Goal: Information Seeking & Learning: Learn about a topic

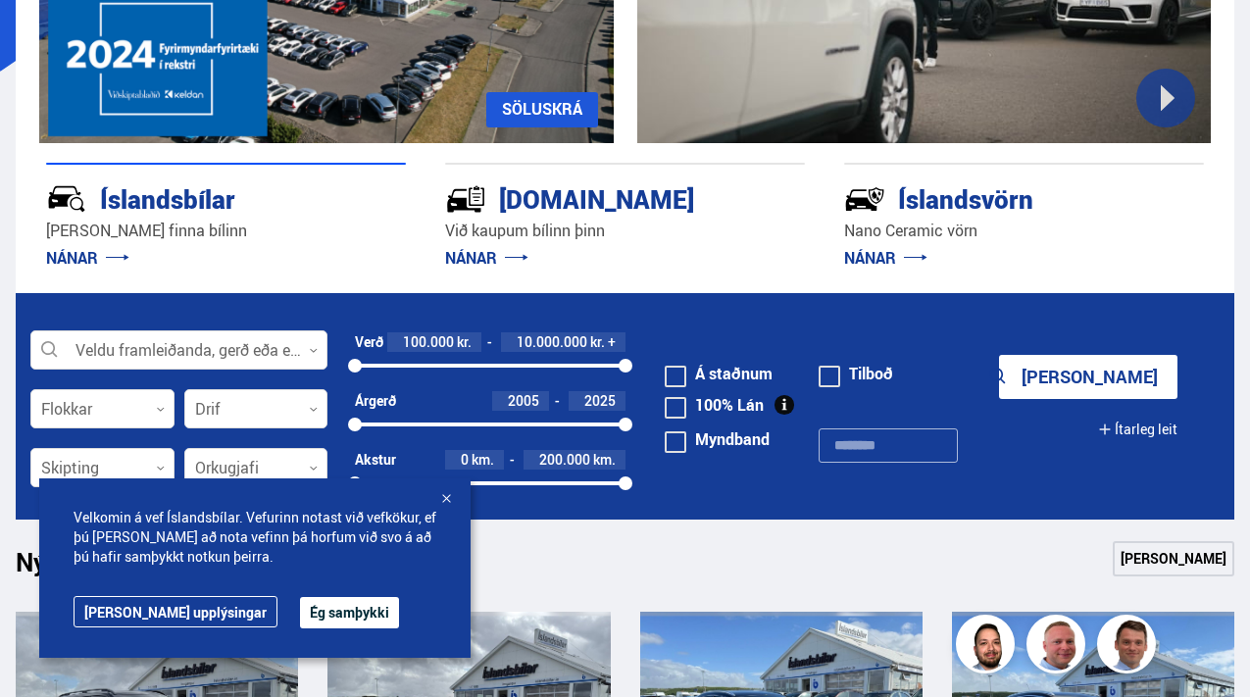
scroll to position [374, 0]
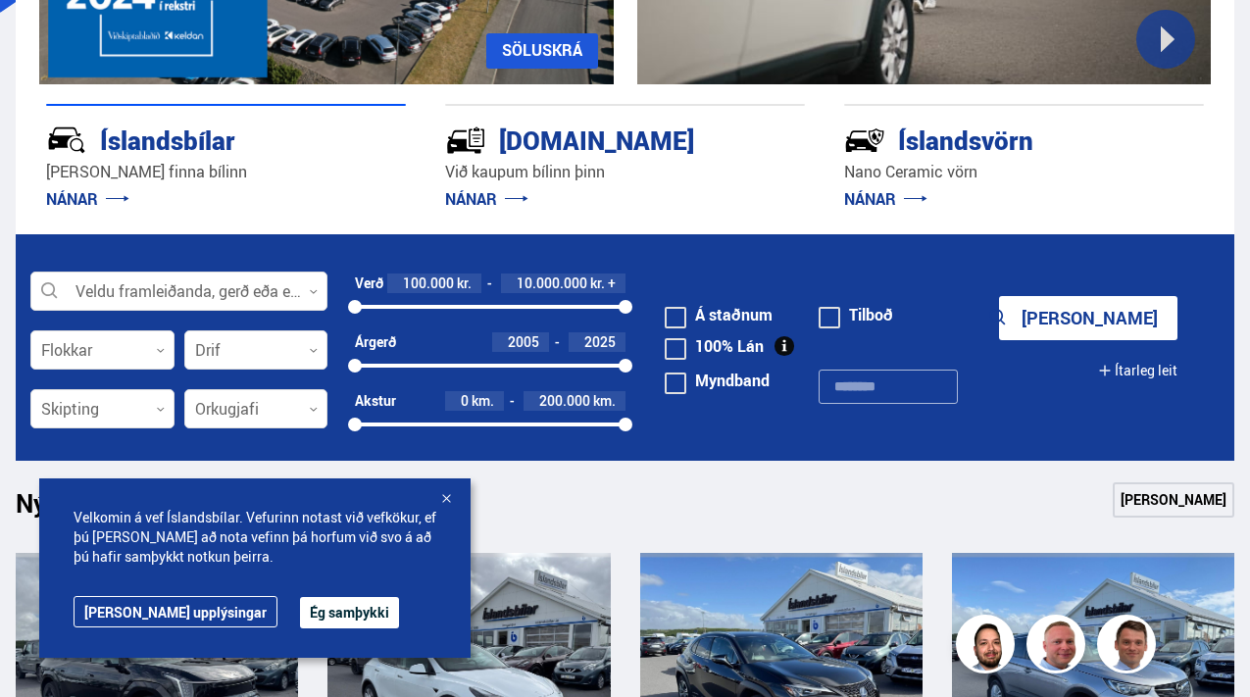
click at [300, 614] on button "Ég samþykki" at bounding box center [349, 612] width 99 height 31
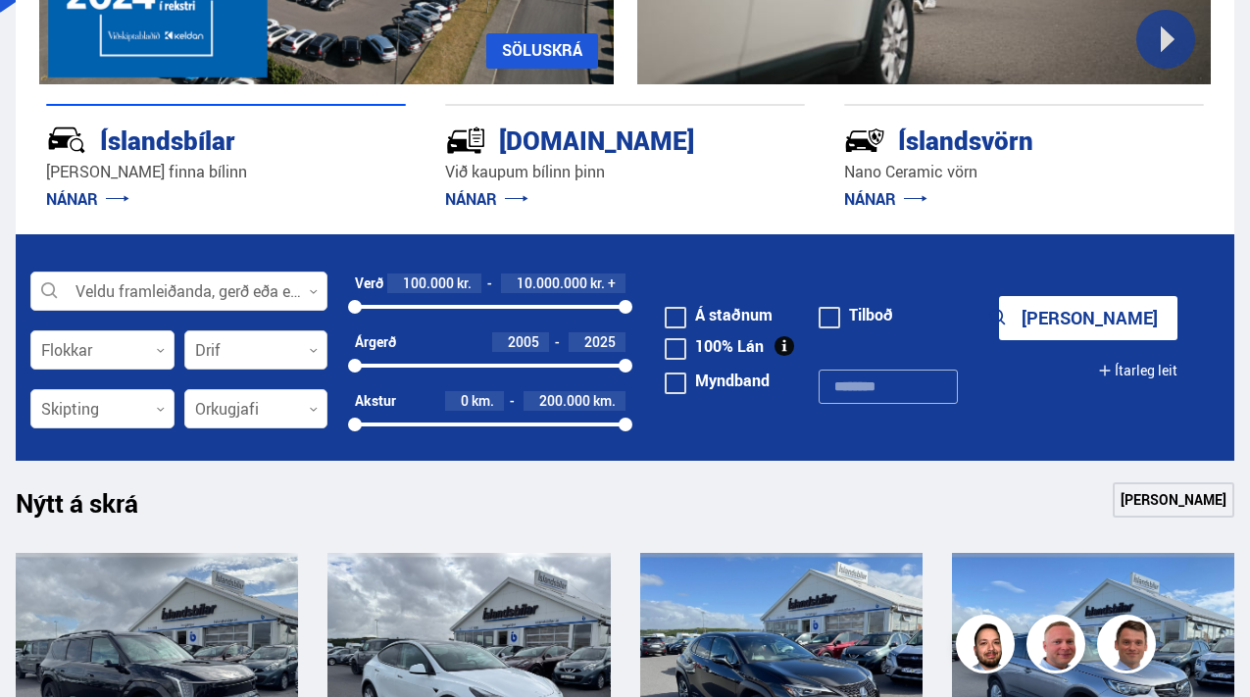
scroll to position [0, 0]
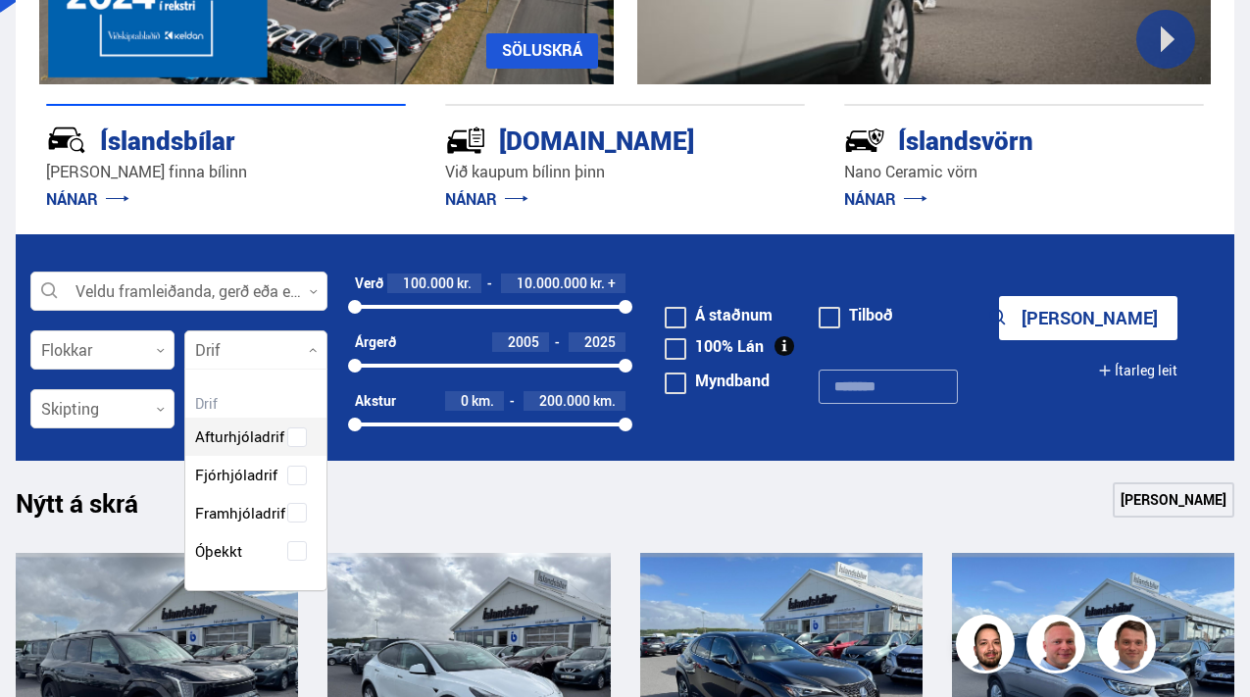
click at [242, 359] on div at bounding box center [256, 351] width 144 height 39
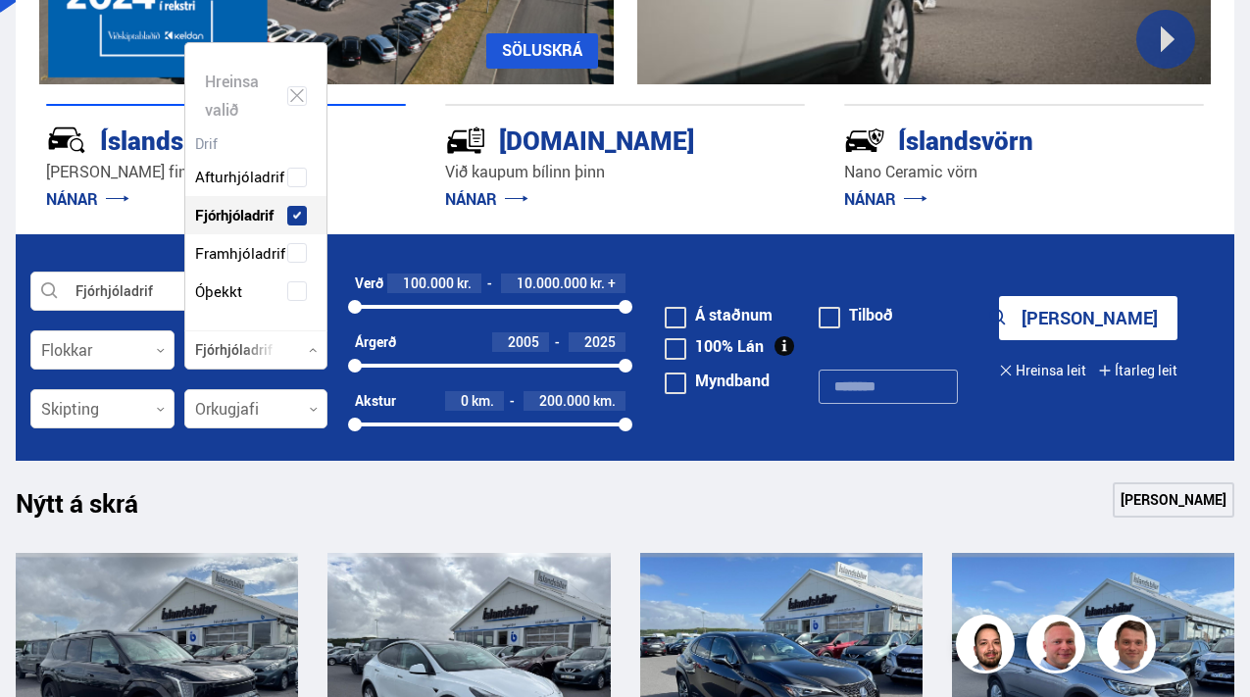
scroll to position [286, 142]
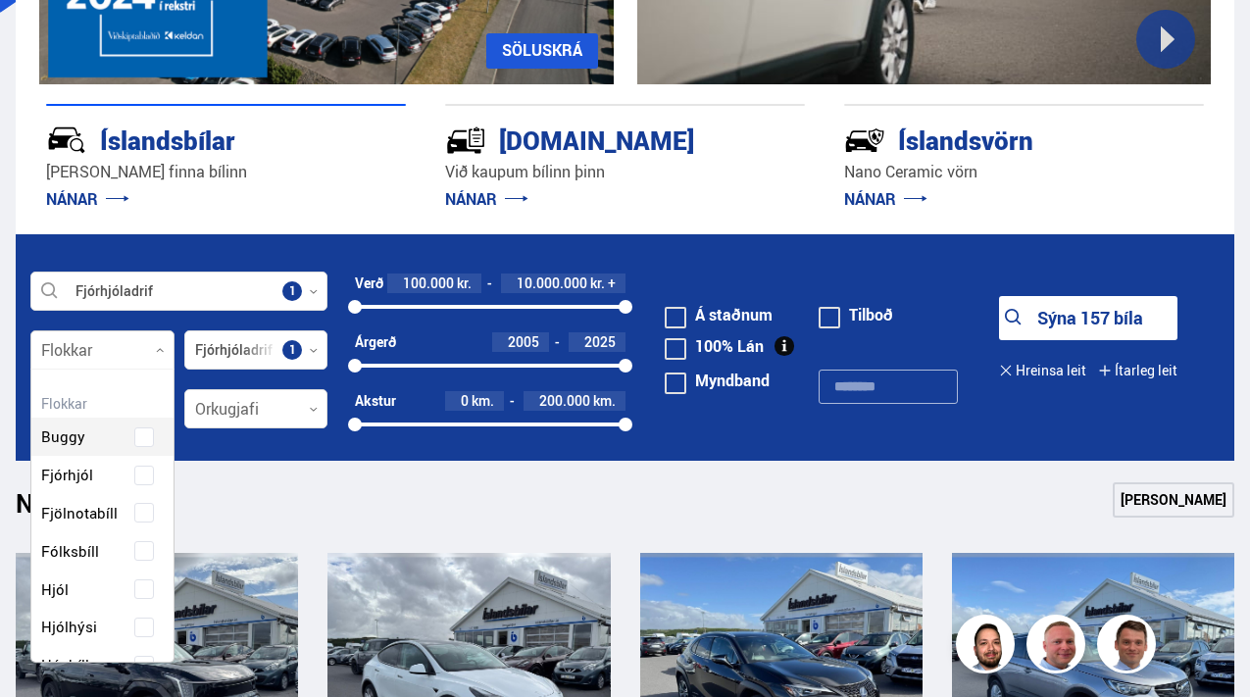
click at [141, 367] on div at bounding box center [102, 351] width 144 height 39
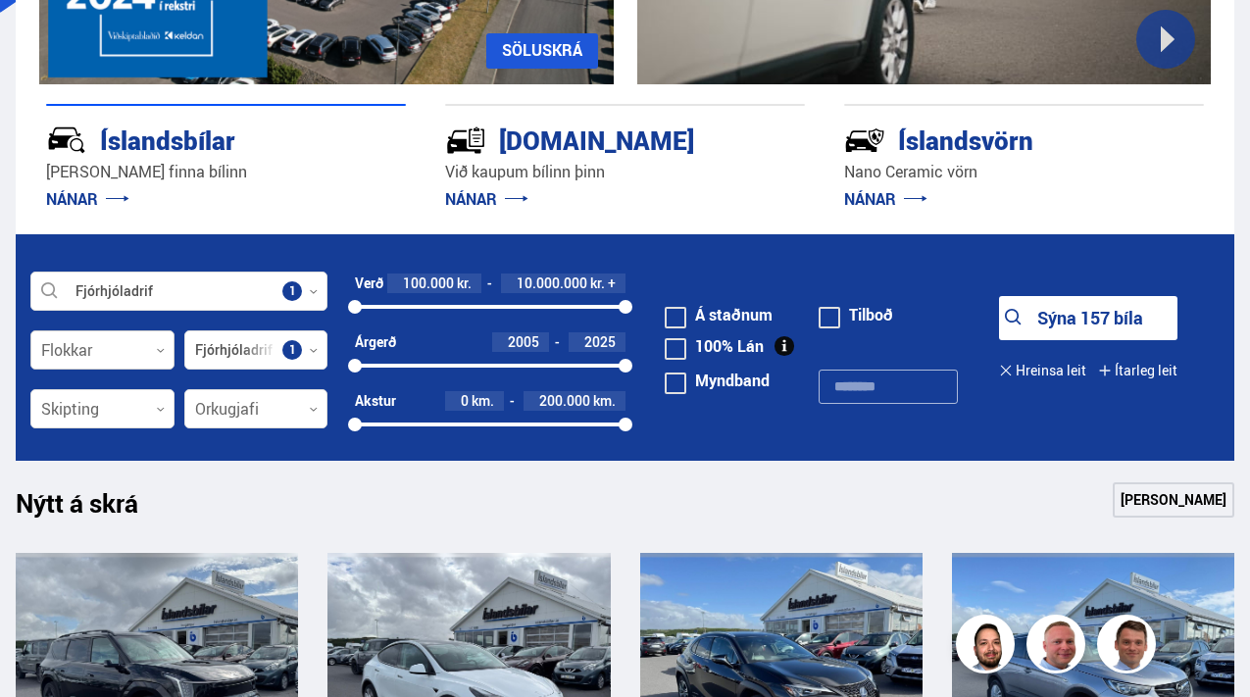
click at [142, 357] on div at bounding box center [102, 351] width 144 height 39
click at [141, 406] on div at bounding box center [102, 409] width 144 height 39
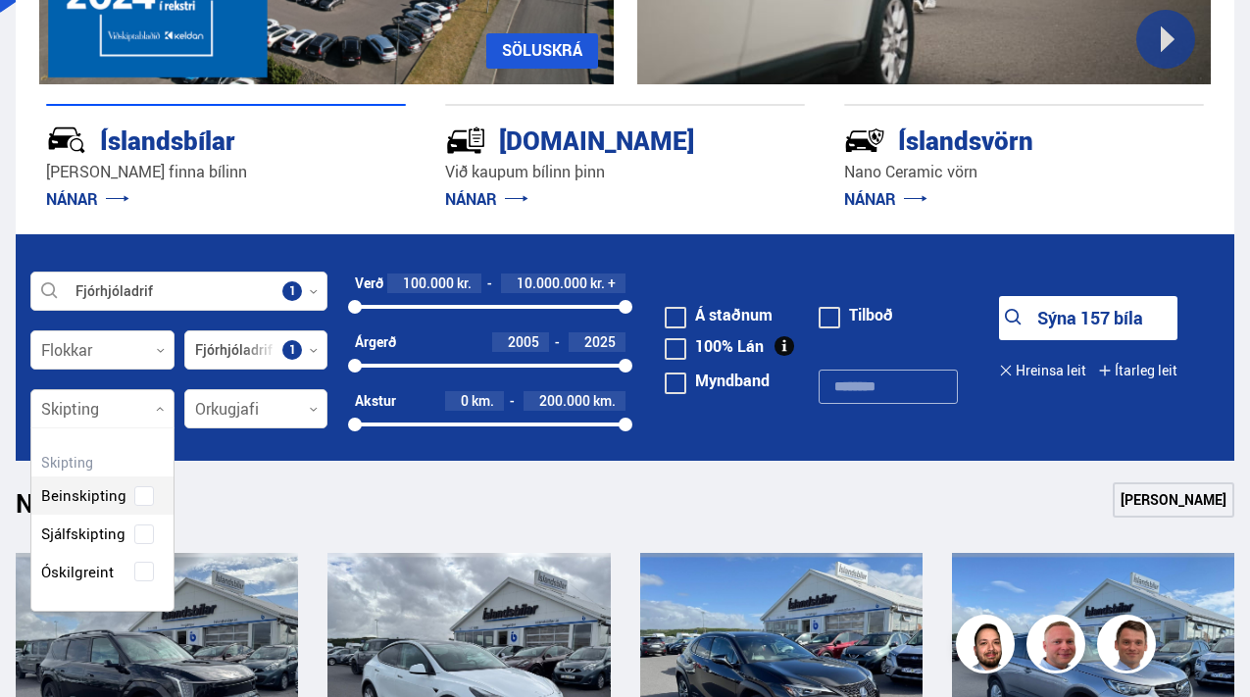
scroll to position [248, 142]
click at [142, 492] on div "[PERSON_NAME] valið Beinskipting Sjálfskipting Óskilgreint" at bounding box center [102, 520] width 144 height 184
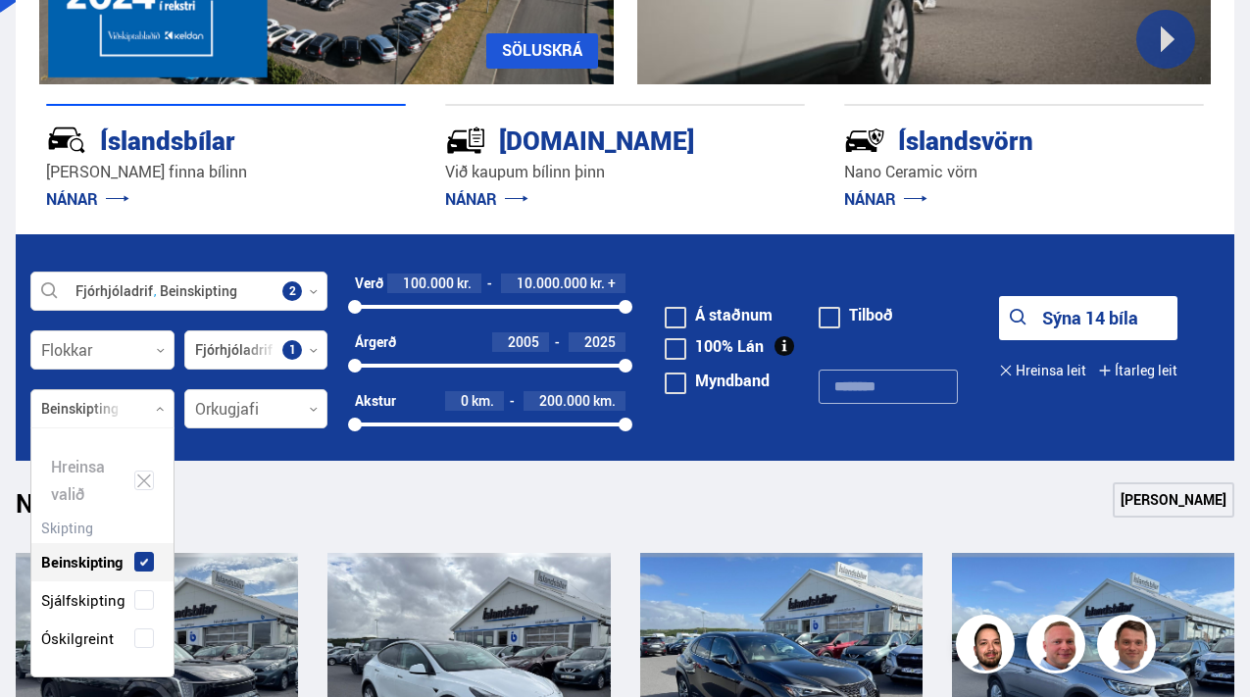
click at [213, 506] on div "Nýtt á skrá Sjá meira" at bounding box center [625, 506] width 1219 height 47
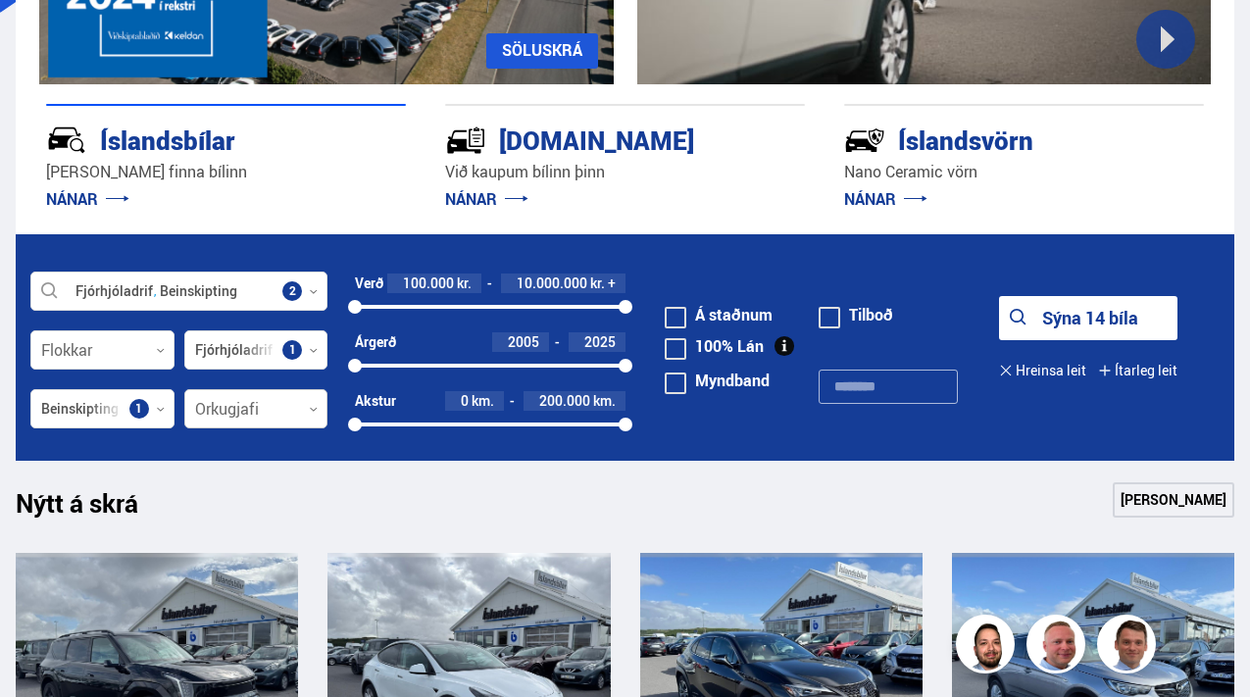
click at [257, 426] on div at bounding box center [256, 409] width 144 height 39
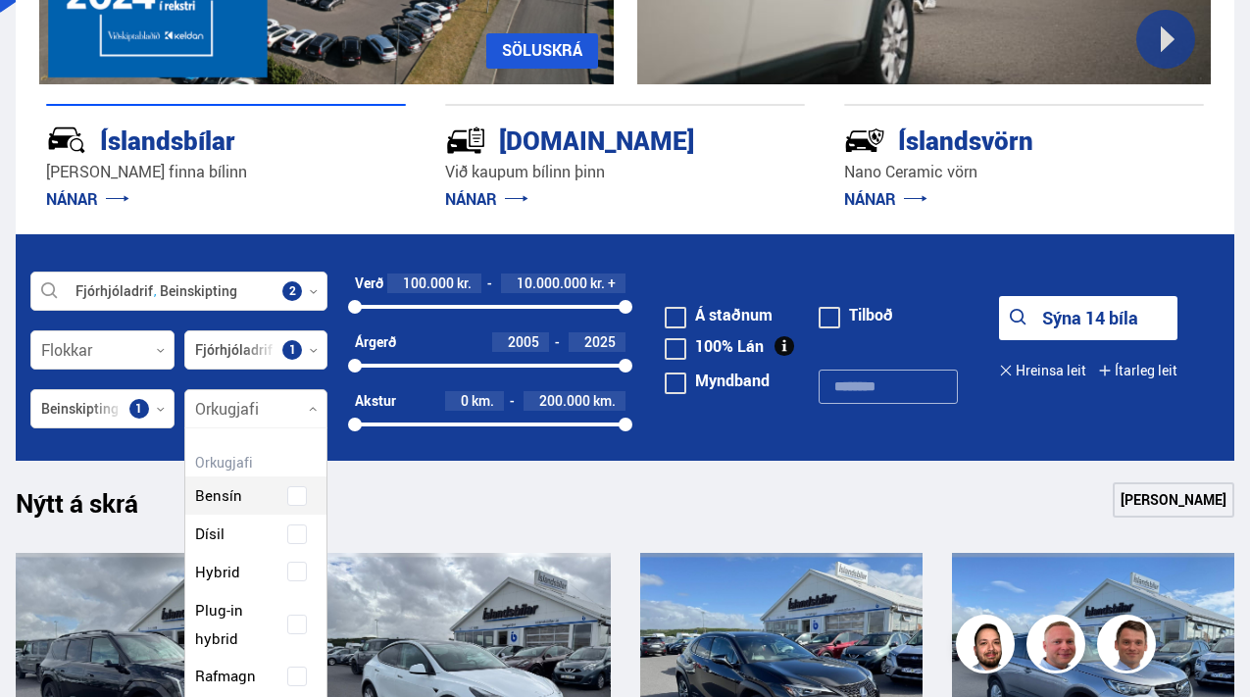
scroll to position [286, 142]
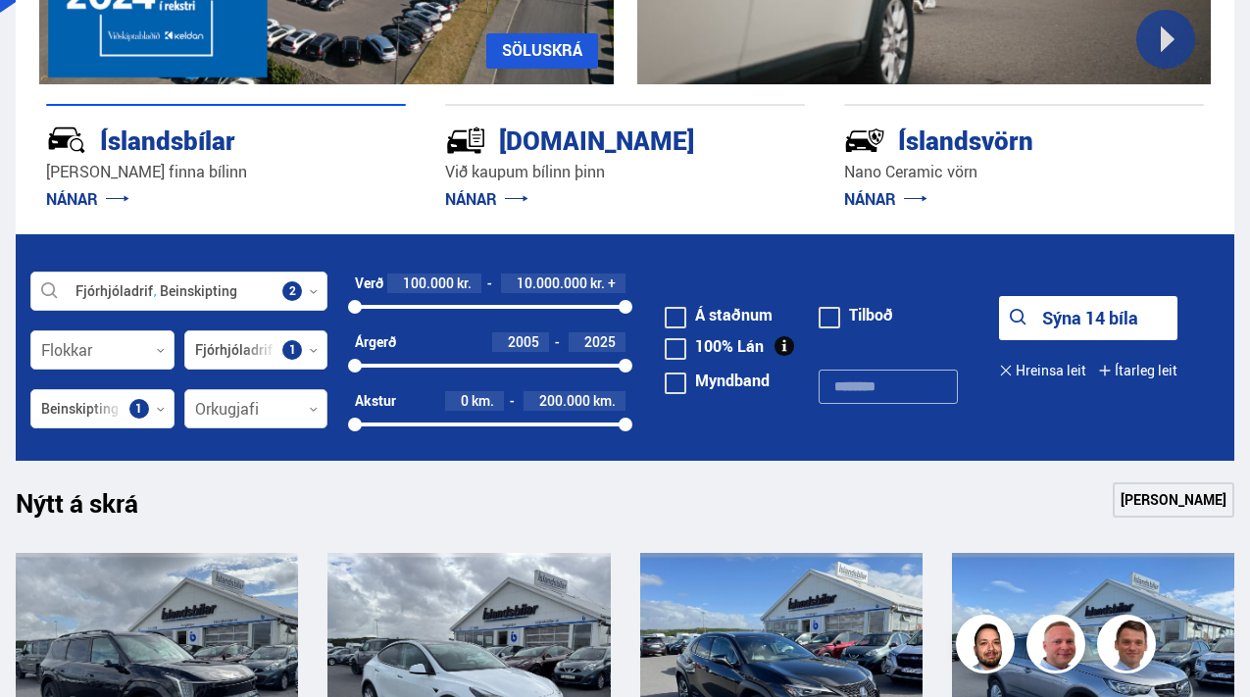
click at [273, 401] on div at bounding box center [256, 409] width 144 height 39
click at [1063, 324] on button "Sýna 14 bíla" at bounding box center [1088, 318] width 179 height 44
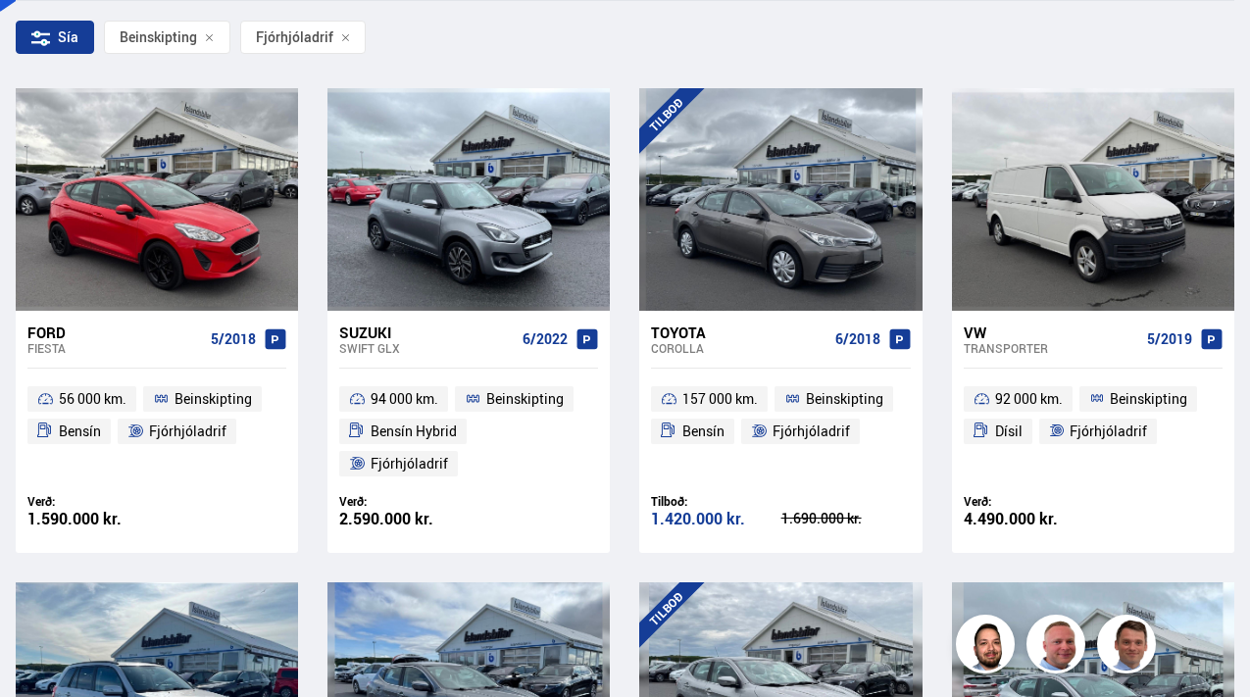
scroll to position [388, 0]
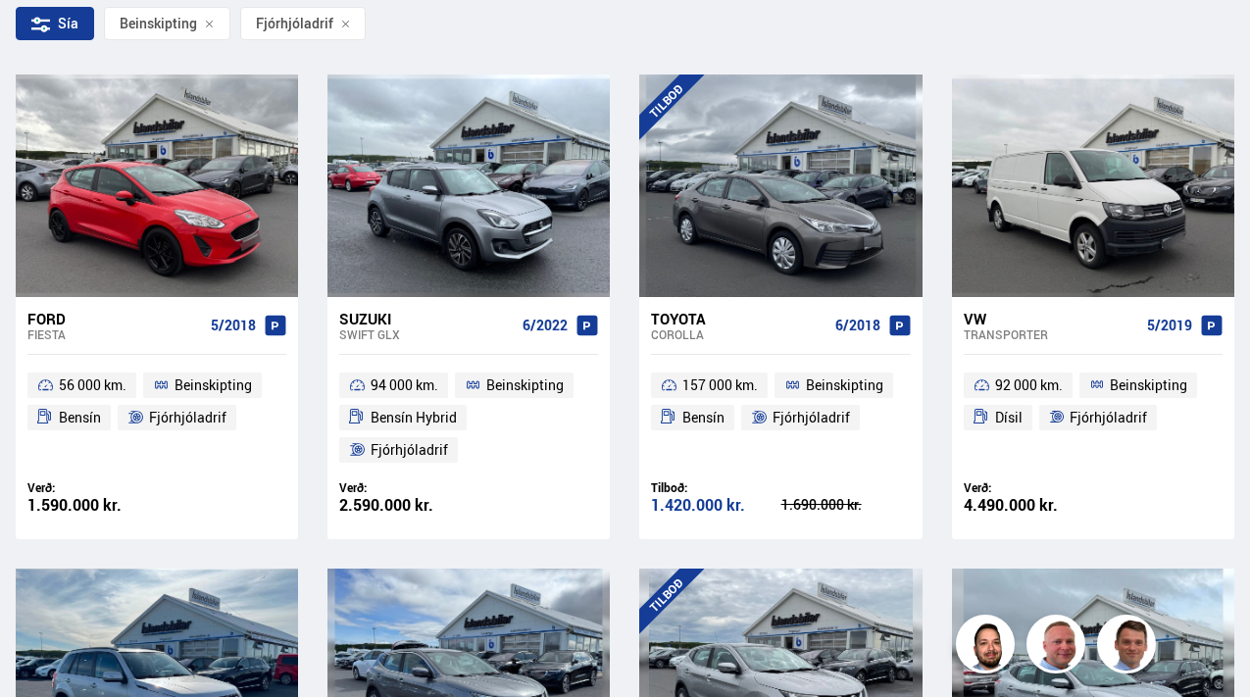
click at [67, 321] on div "Ford" at bounding box center [115, 319] width 176 height 18
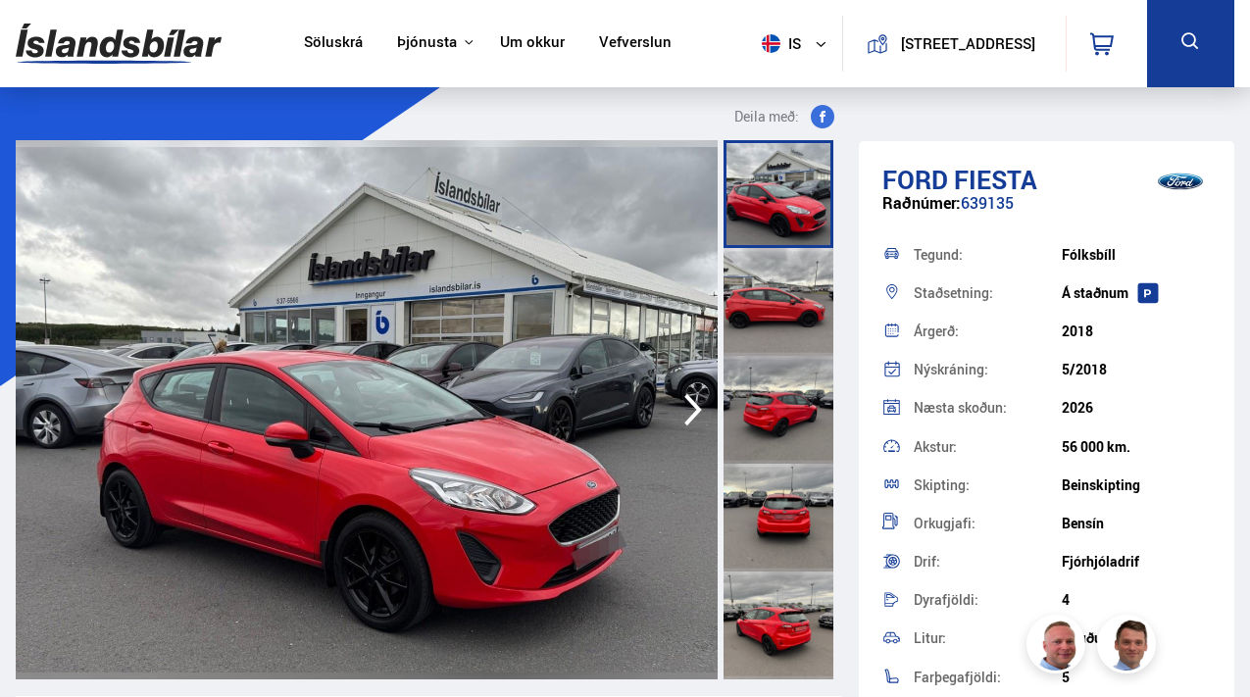
click at [683, 419] on icon "button" at bounding box center [693, 409] width 39 height 47
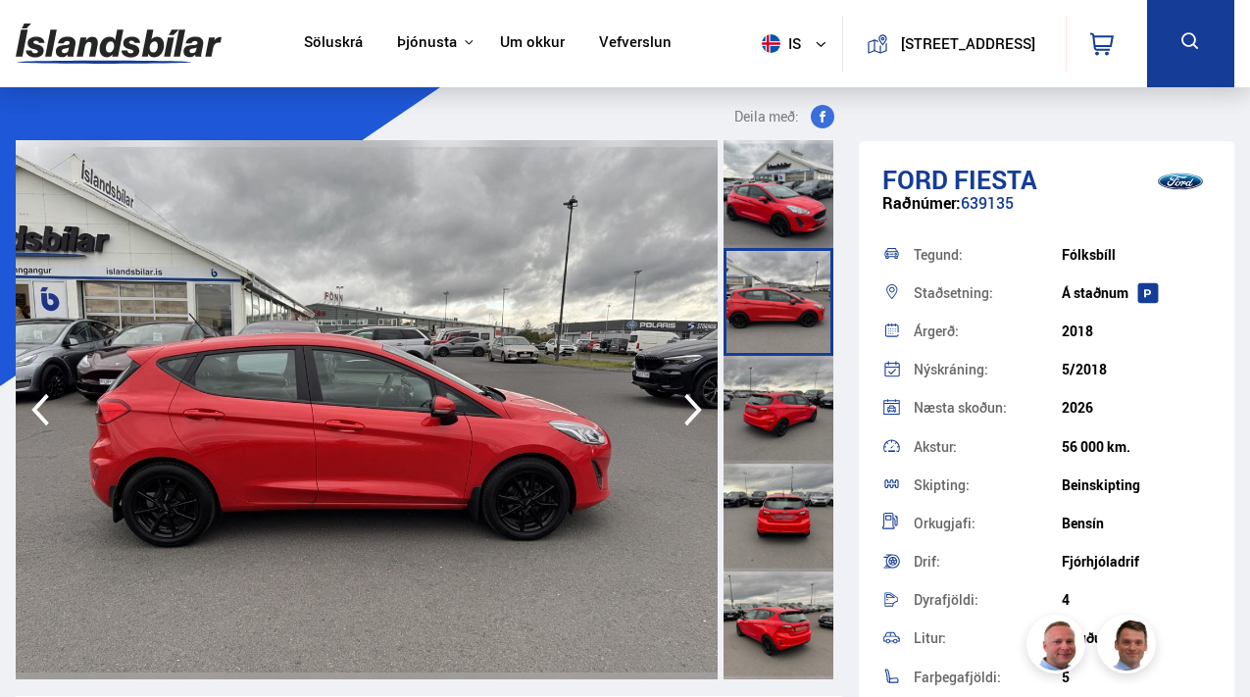
click at [683, 419] on icon "button" at bounding box center [693, 409] width 39 height 47
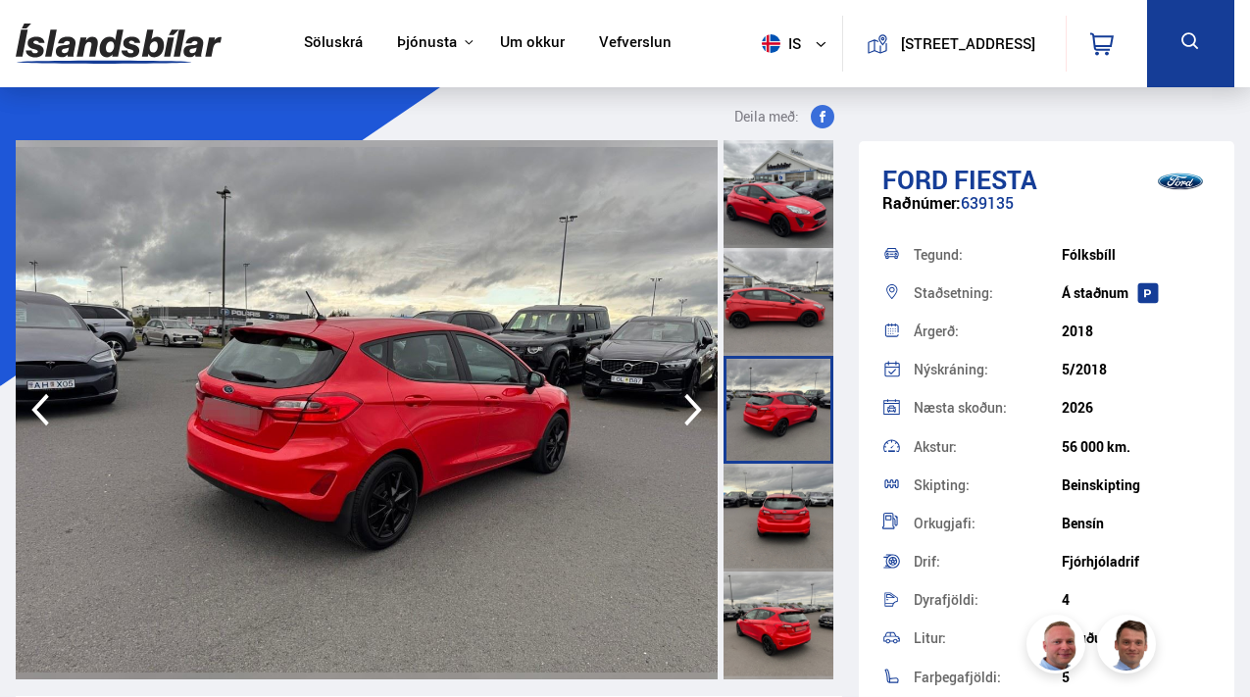
click at [683, 419] on icon "button" at bounding box center [693, 409] width 39 height 47
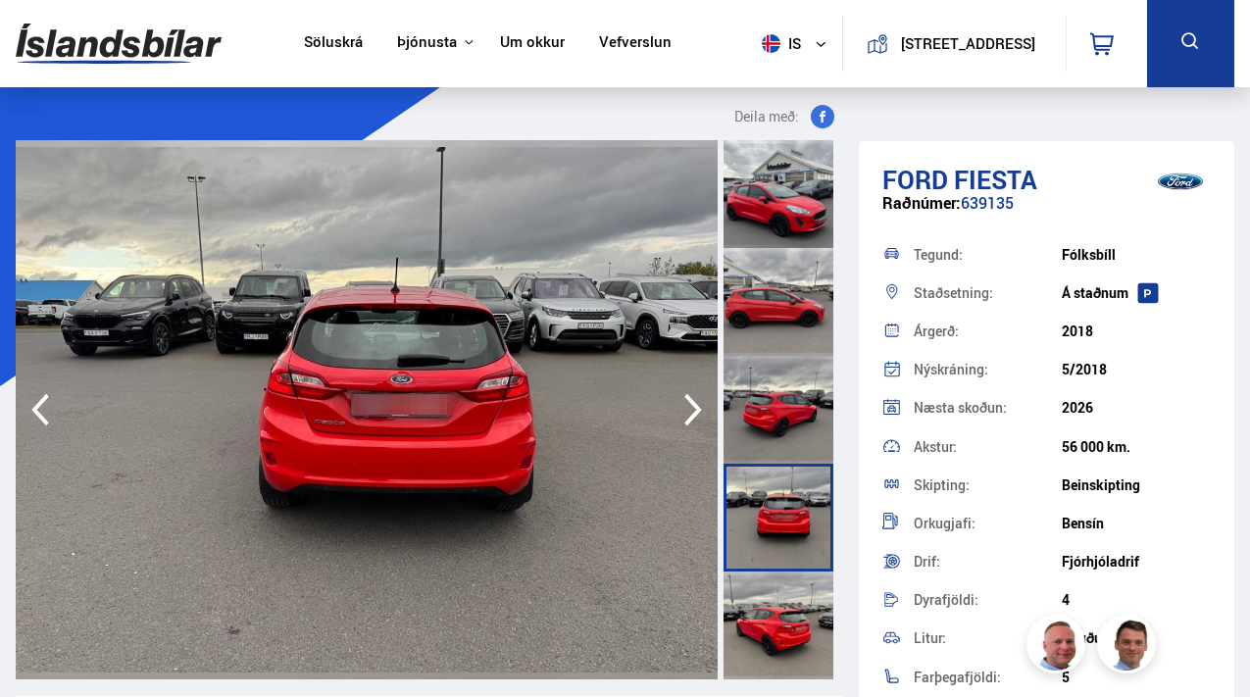
click at [682, 418] on icon "button" at bounding box center [693, 409] width 39 height 47
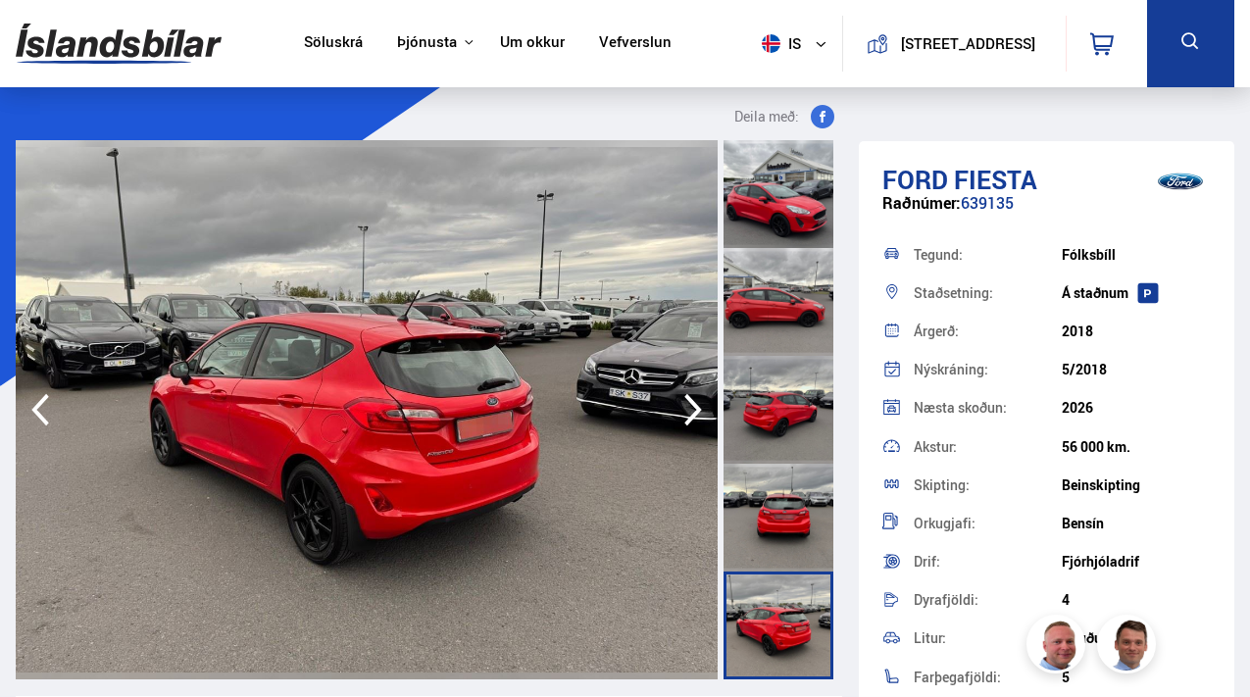
click at [682, 418] on icon "button" at bounding box center [693, 409] width 39 height 47
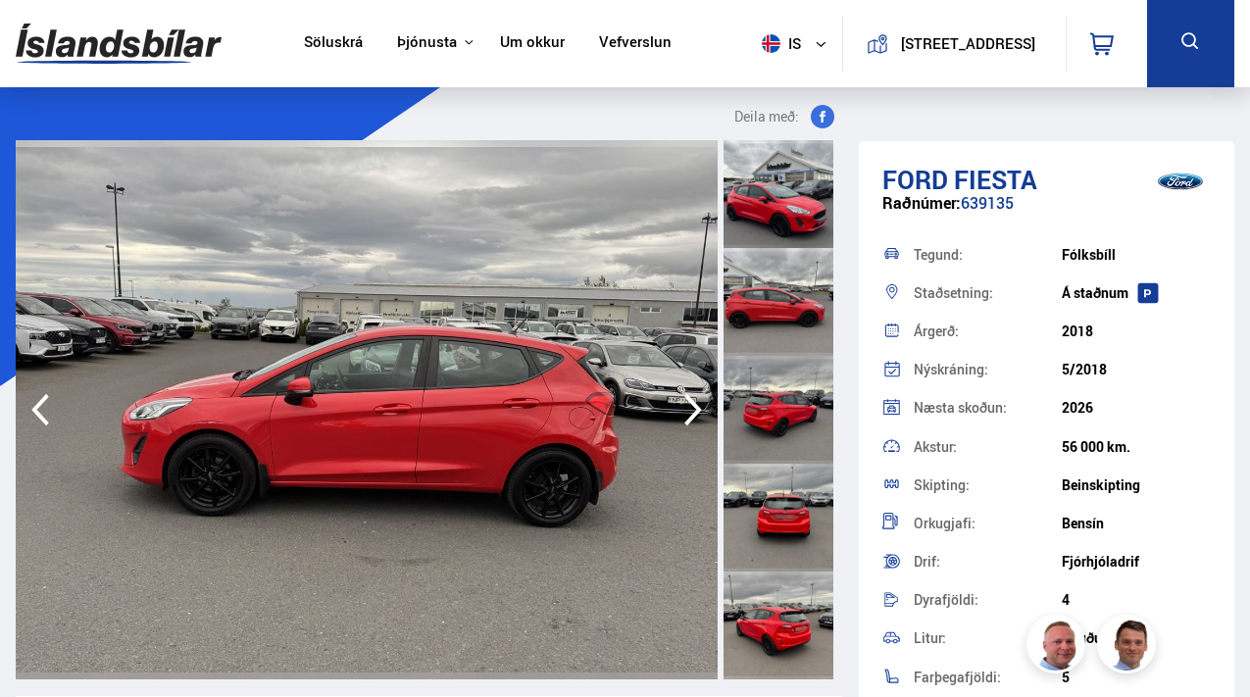
click at [682, 418] on icon "button" at bounding box center [693, 409] width 39 height 47
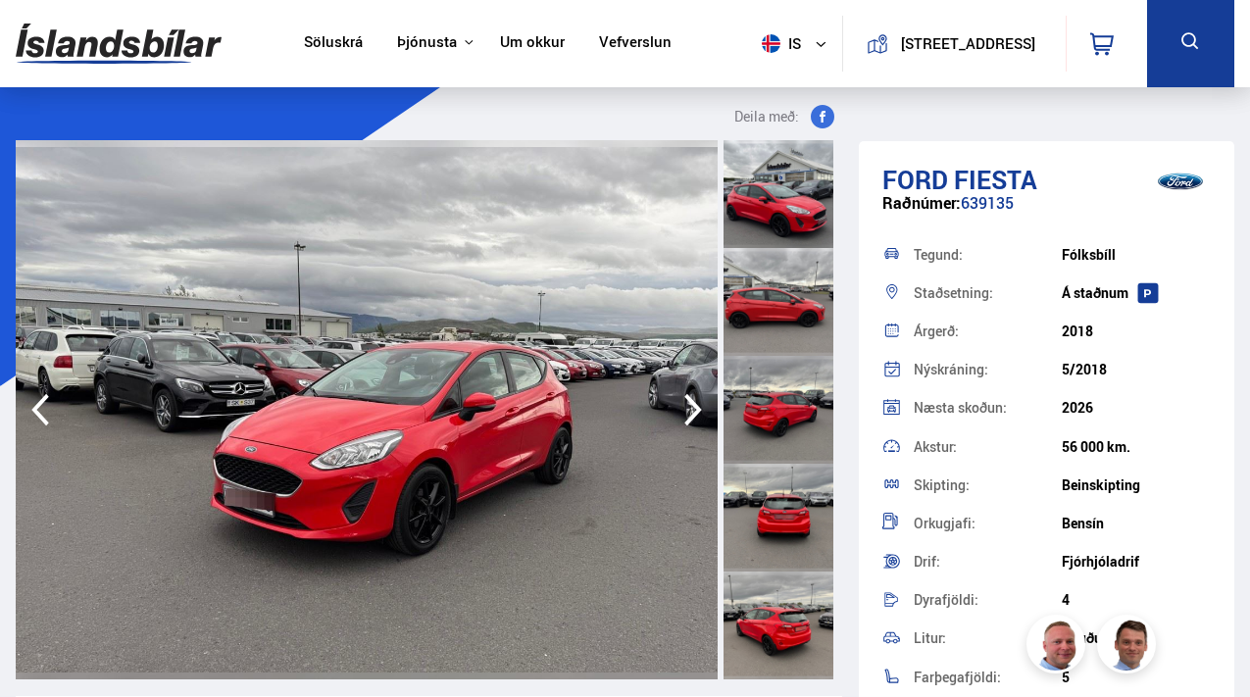
click at [682, 418] on icon "button" at bounding box center [693, 409] width 39 height 47
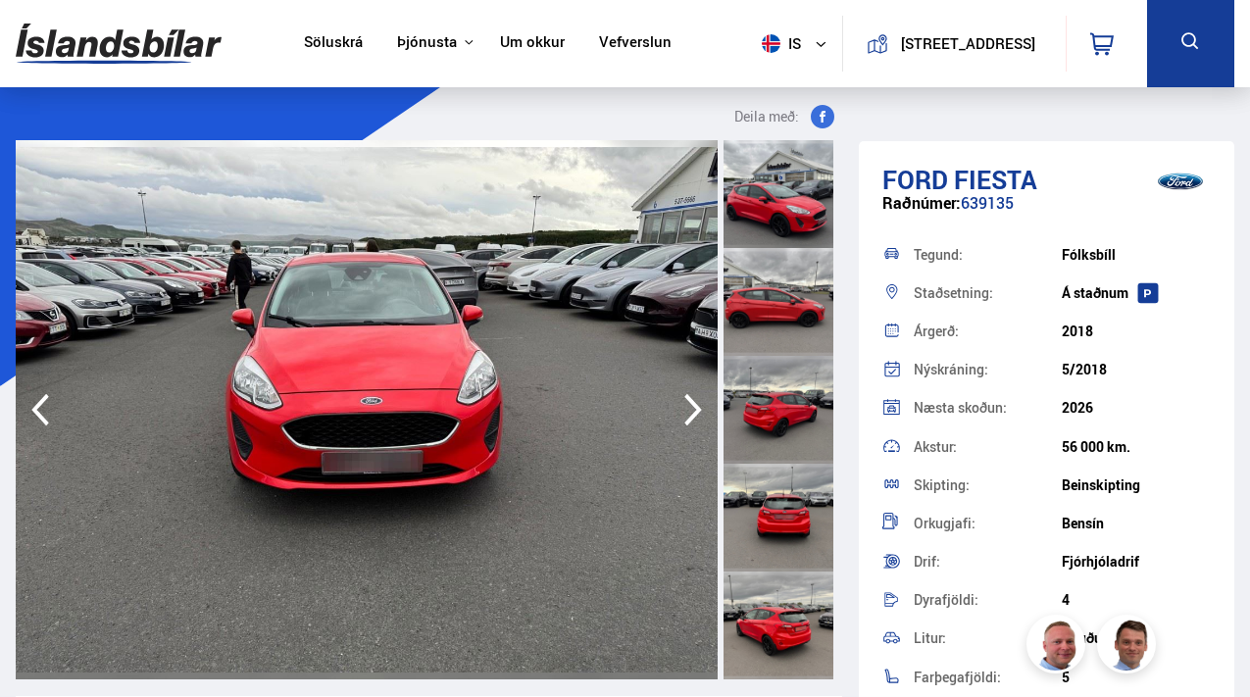
click at [682, 418] on icon "button" at bounding box center [693, 409] width 39 height 47
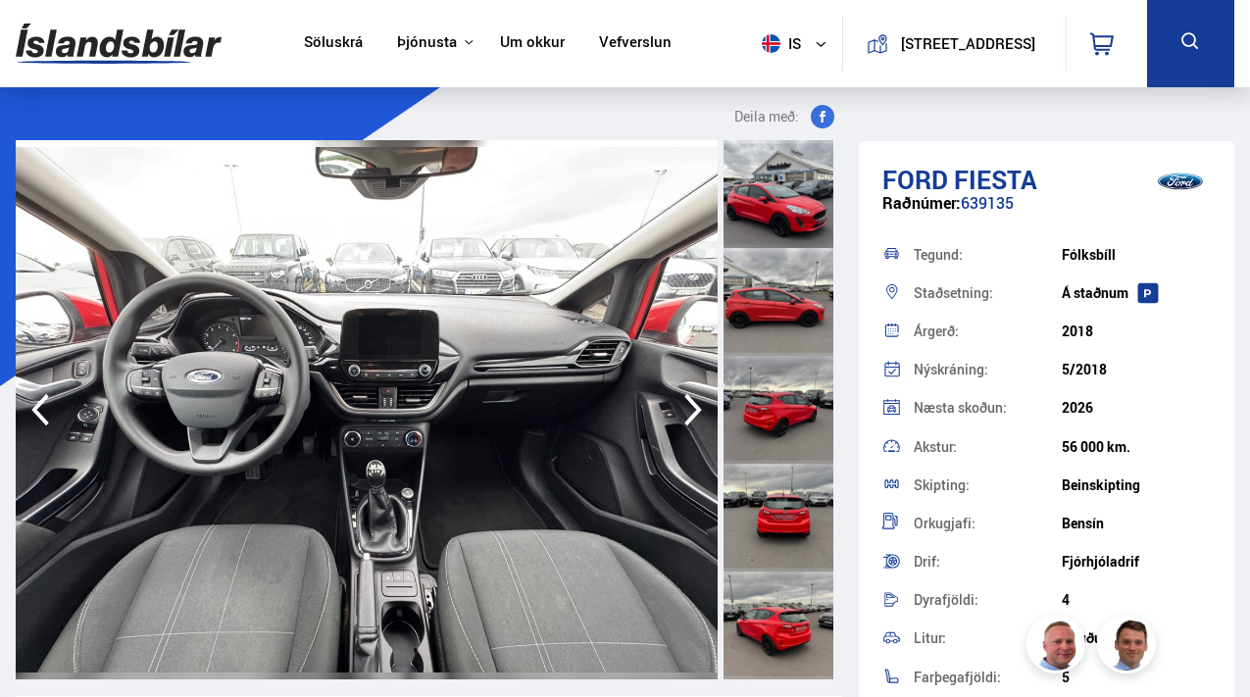
click at [682, 418] on icon "button" at bounding box center [693, 409] width 39 height 47
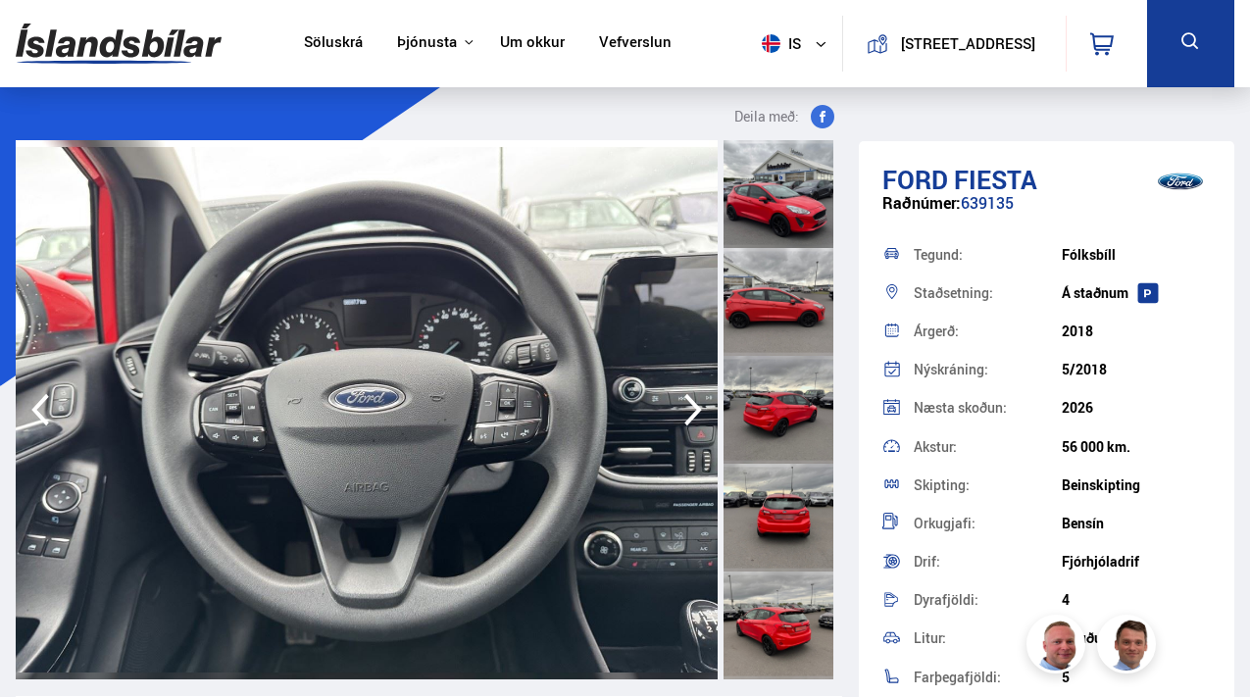
click at [51, 403] on icon "button" at bounding box center [40, 409] width 39 height 47
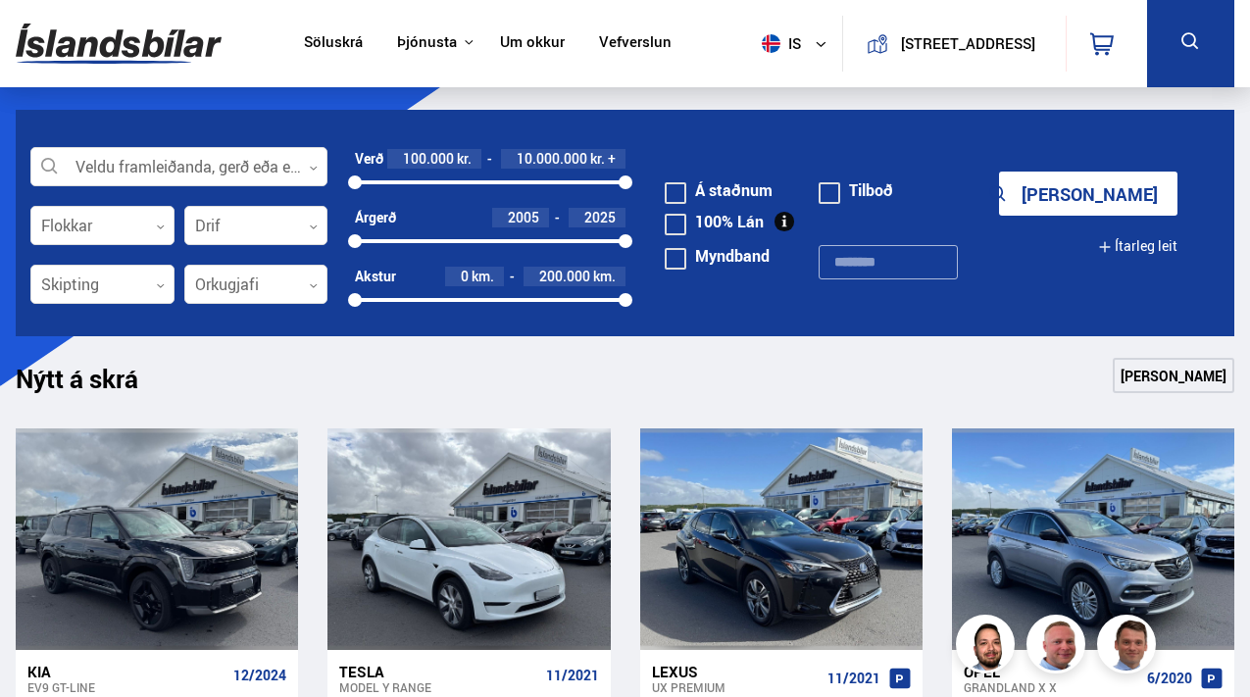
scroll to position [164, 0]
